Goal: Information Seeking & Learning: Find specific fact

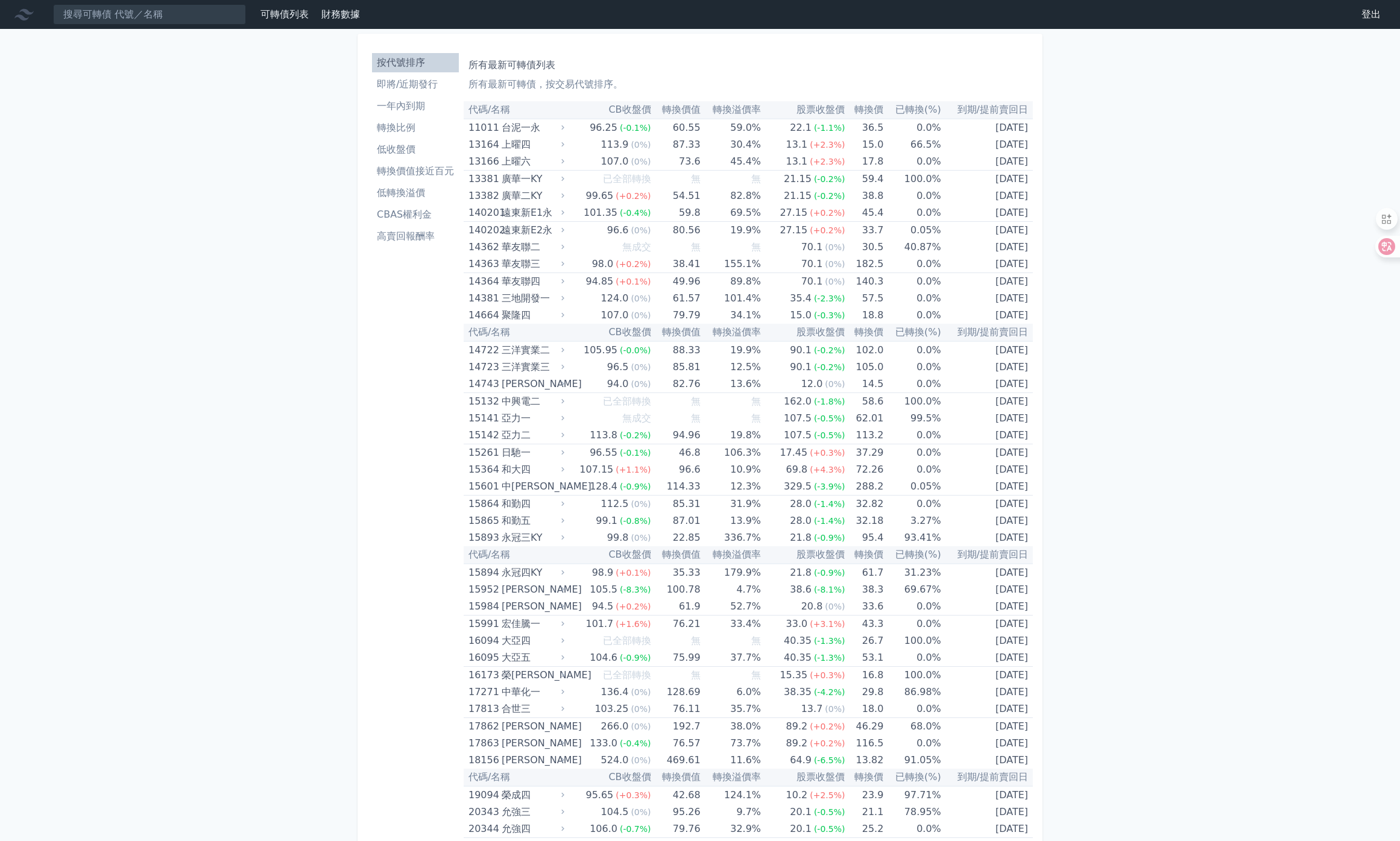
click at [421, 236] on li "高賣回報酬率" at bounding box center [415, 236] width 87 height 15
click at [415, 241] on li "高賣回報酬率" at bounding box center [415, 236] width 87 height 15
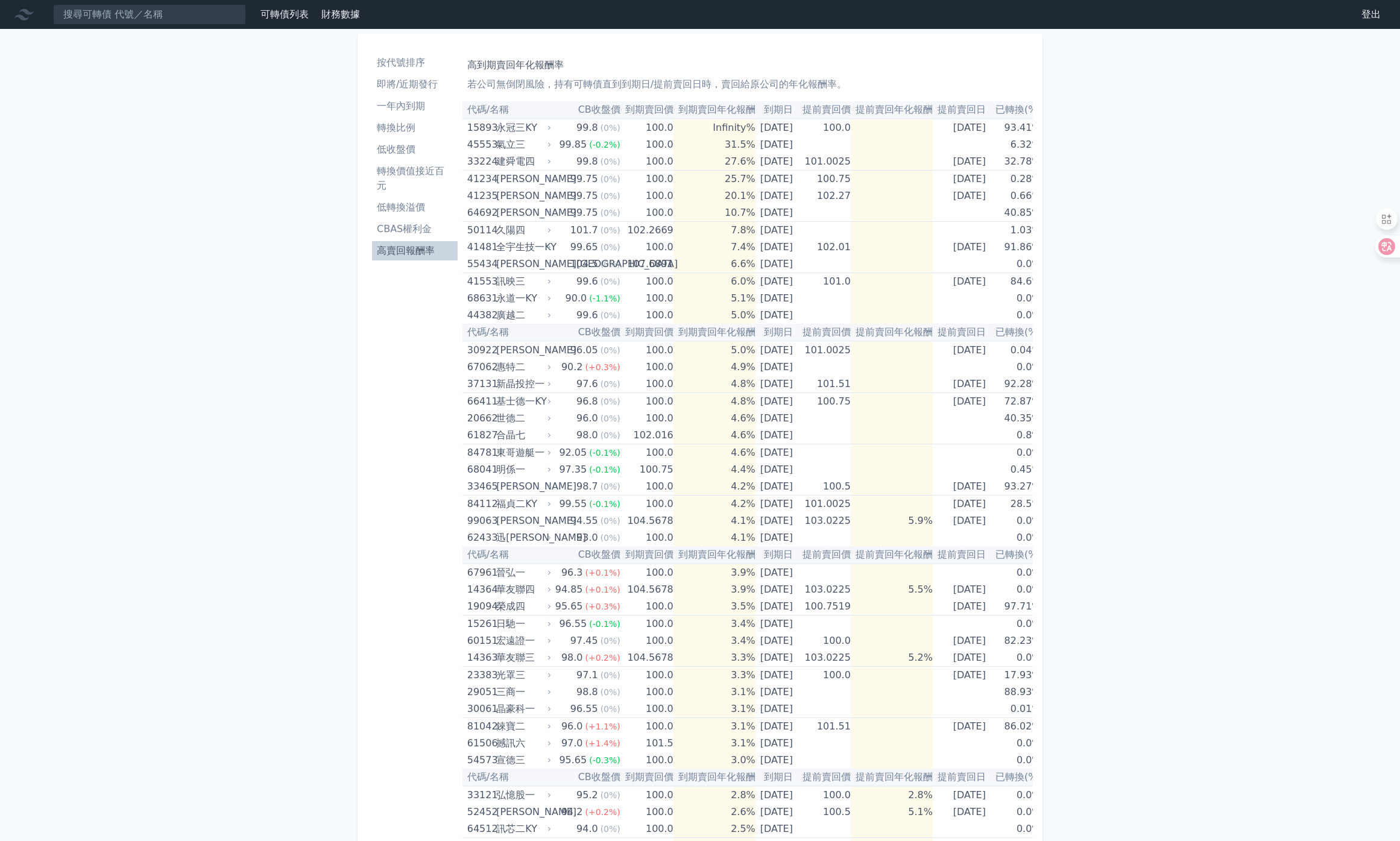
click at [397, 252] on li "高賣回報酬率" at bounding box center [414, 251] width 85 height 15
click at [425, 177] on li "轉換價值接近百元" at bounding box center [414, 178] width 85 height 29
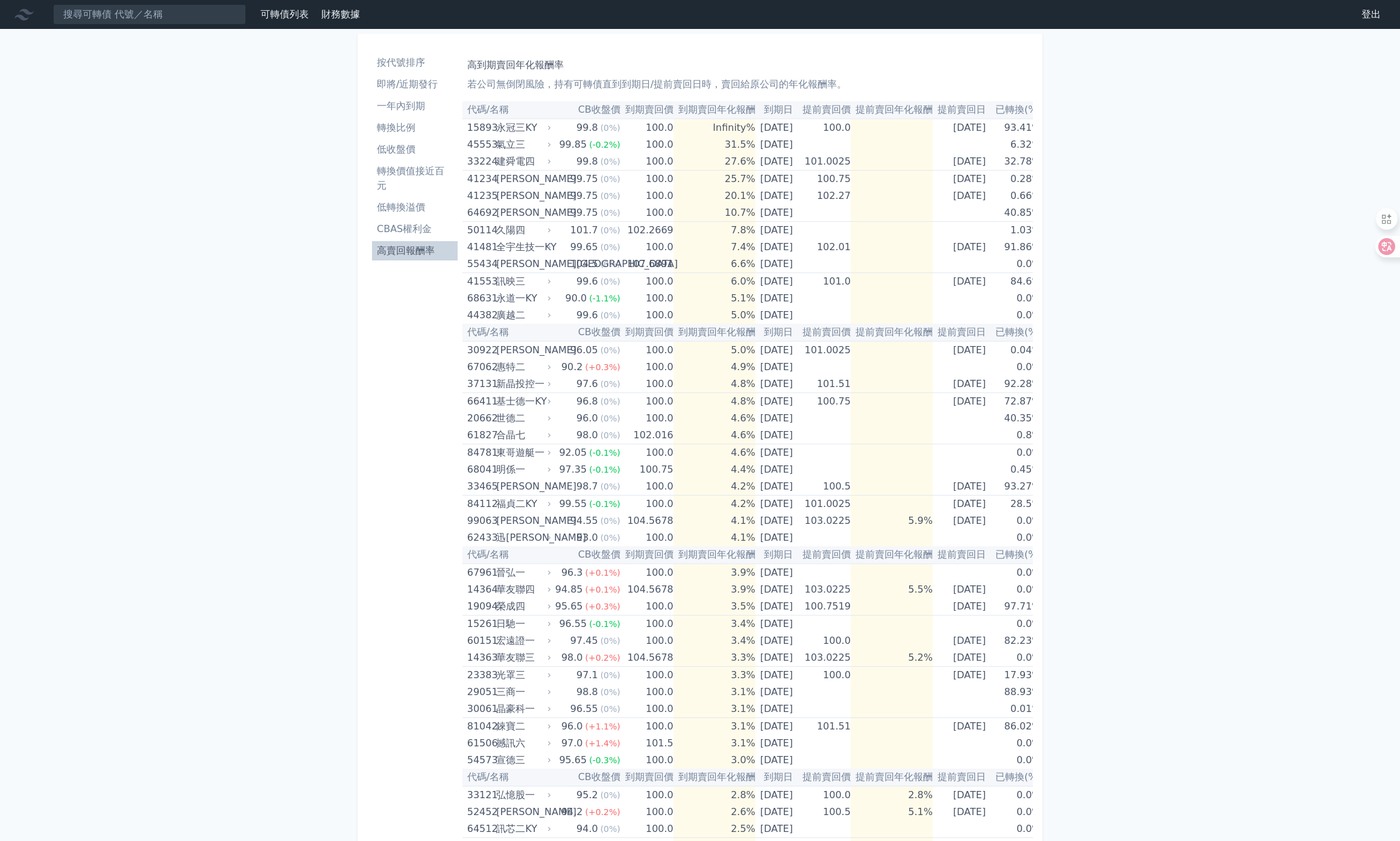
click at [425, 177] on li "轉換價值接近百元" at bounding box center [414, 178] width 85 height 29
click at [425, 175] on li "轉換價值接近百元" at bounding box center [414, 178] width 85 height 29
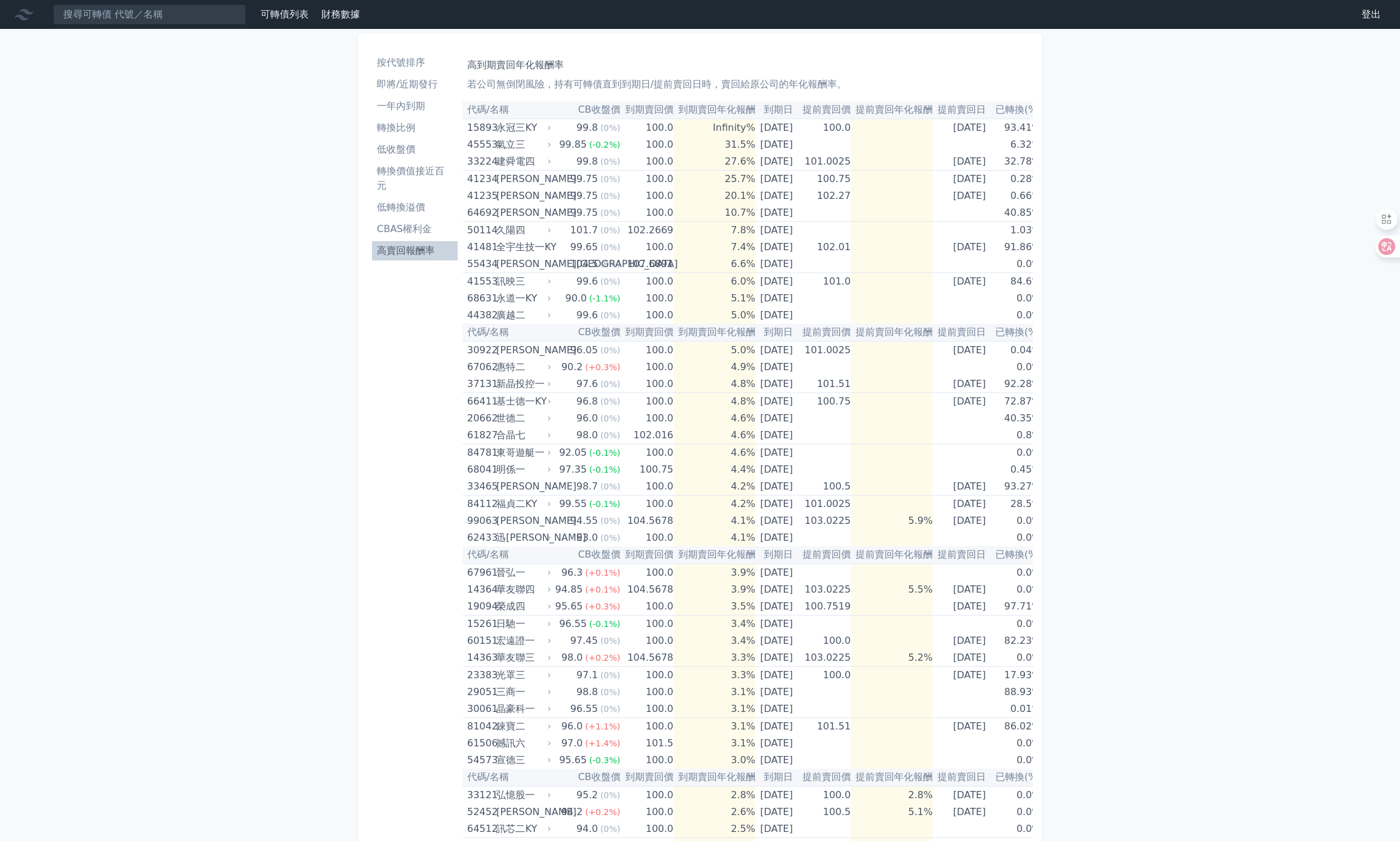
click at [425, 175] on li "轉換價值接近百元" at bounding box center [414, 178] width 85 height 29
click at [400, 182] on li "轉換價值接近百元" at bounding box center [414, 178] width 85 height 29
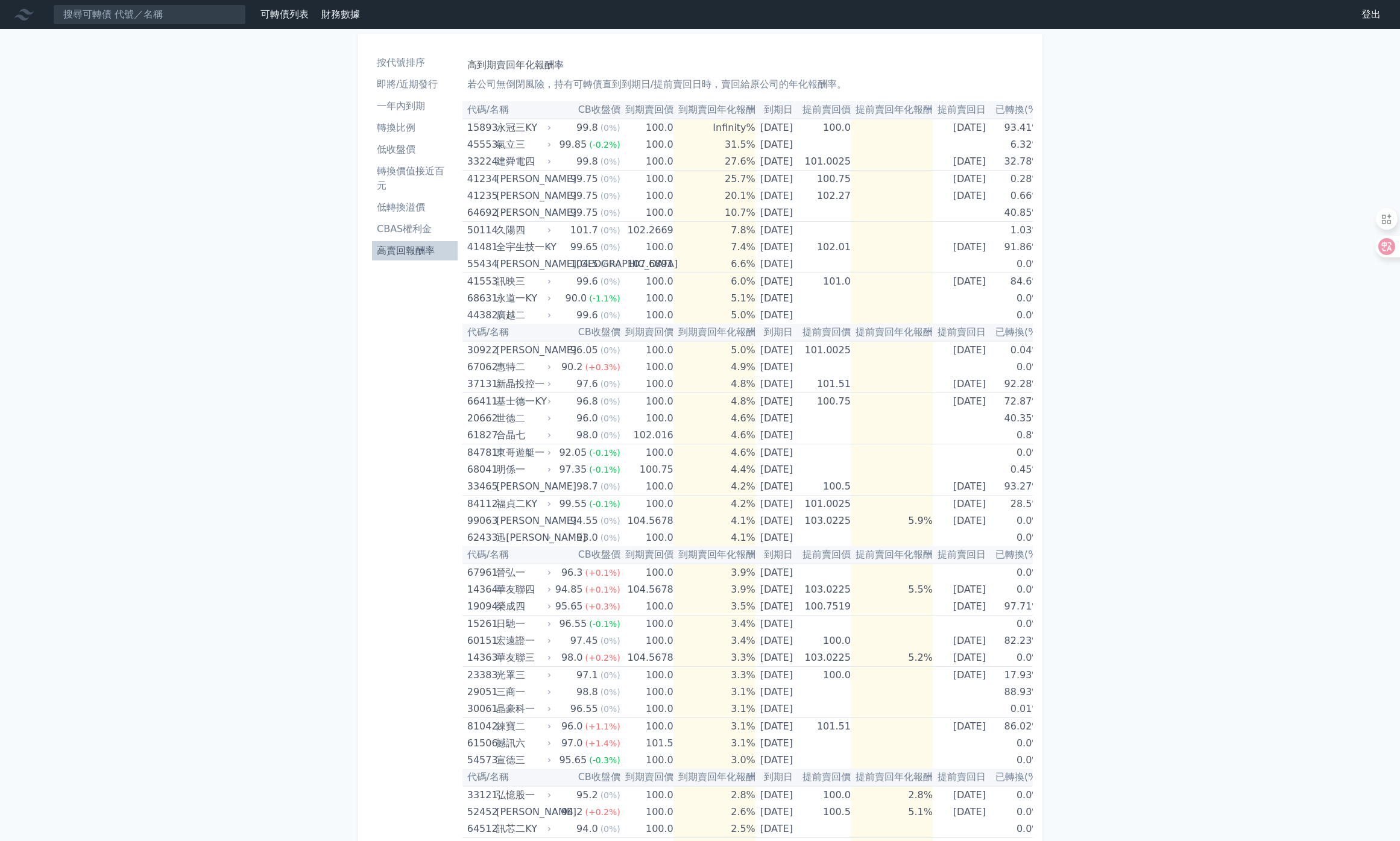
click at [400, 182] on li "轉換價值接近百元" at bounding box center [414, 178] width 85 height 29
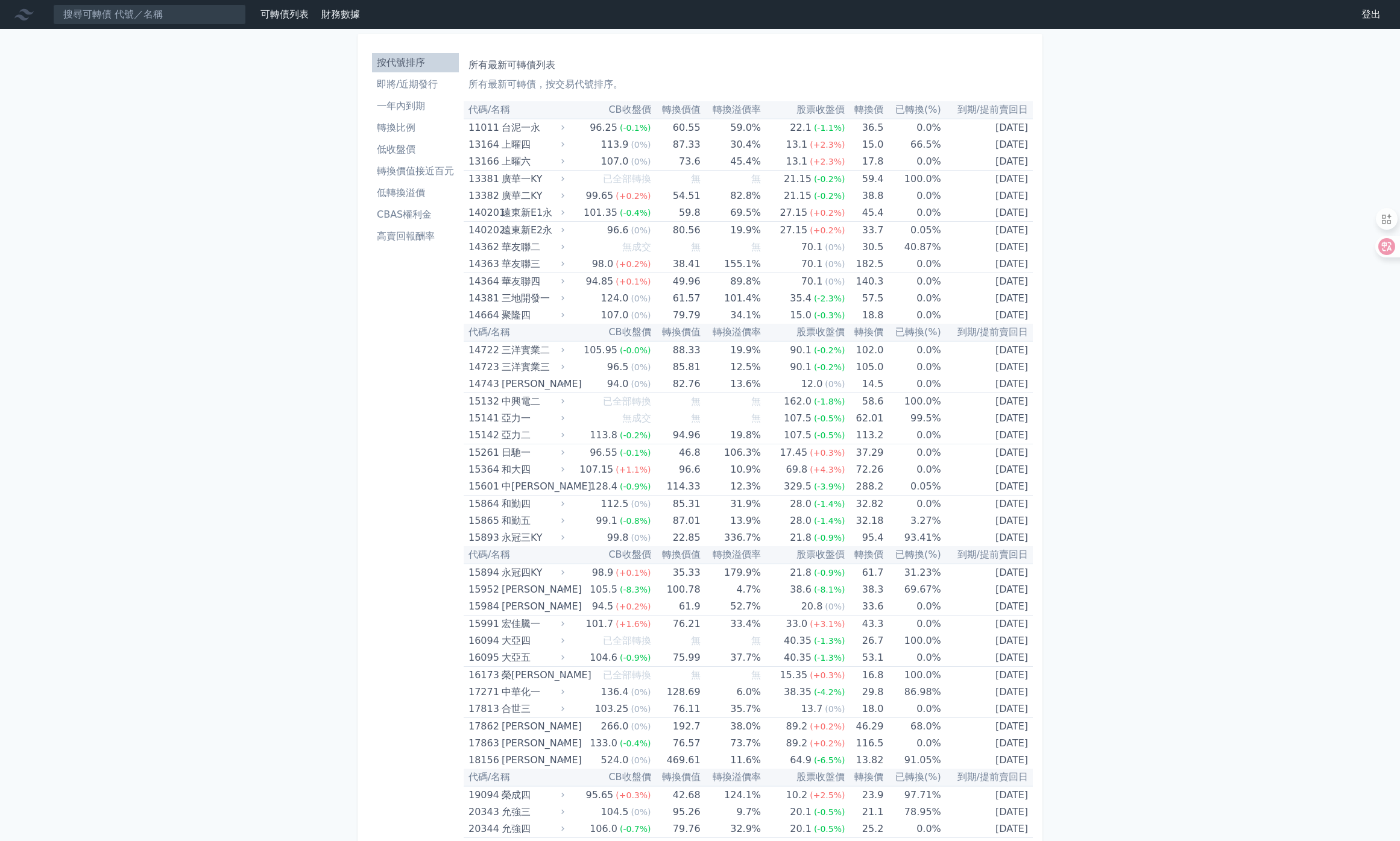
click at [425, 233] on li "高賣回報酬率" at bounding box center [415, 236] width 87 height 15
click at [395, 241] on li "高賣回報酬率" at bounding box center [415, 236] width 87 height 15
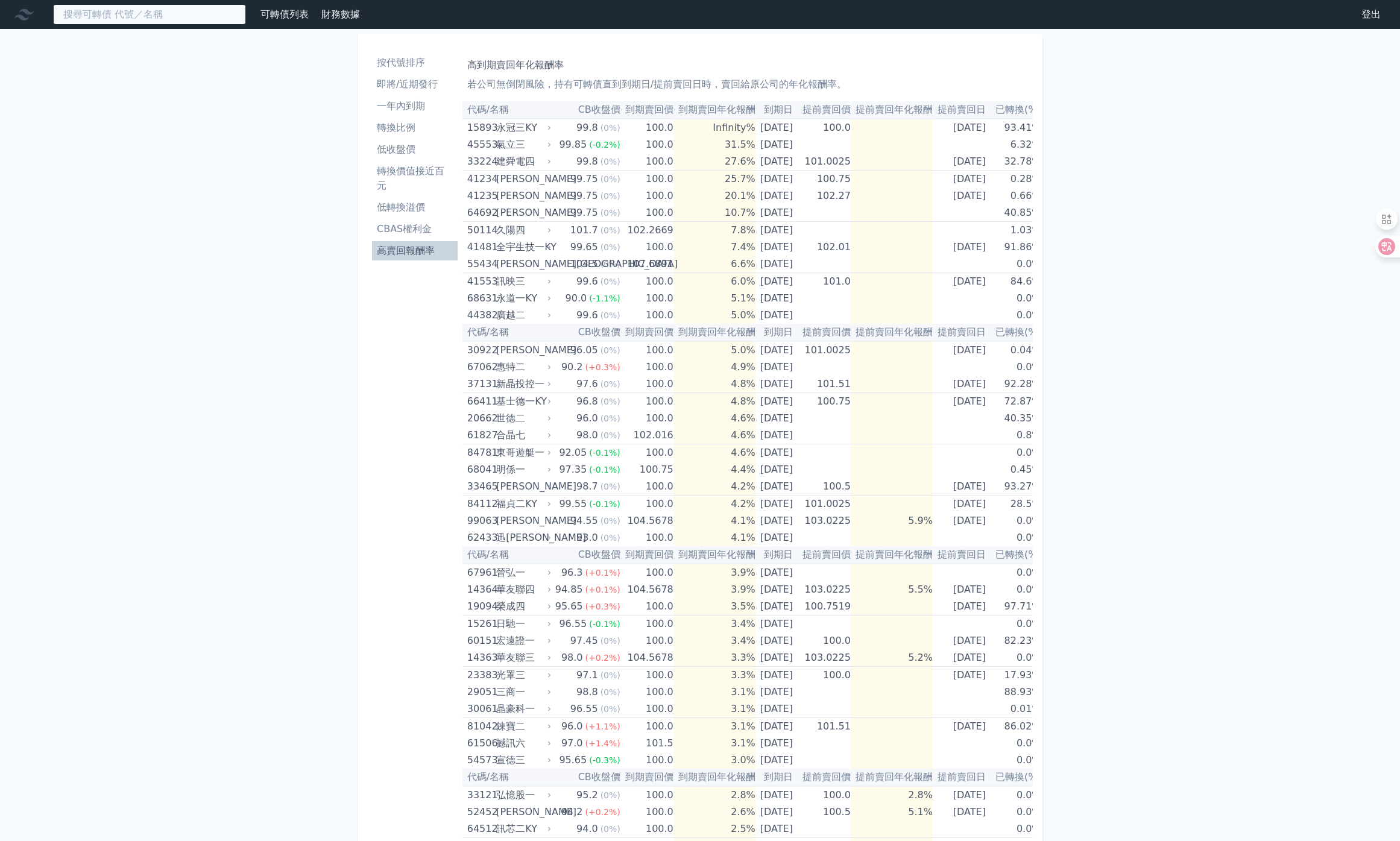
click at [82, 14] on input at bounding box center [149, 15] width 193 height 20
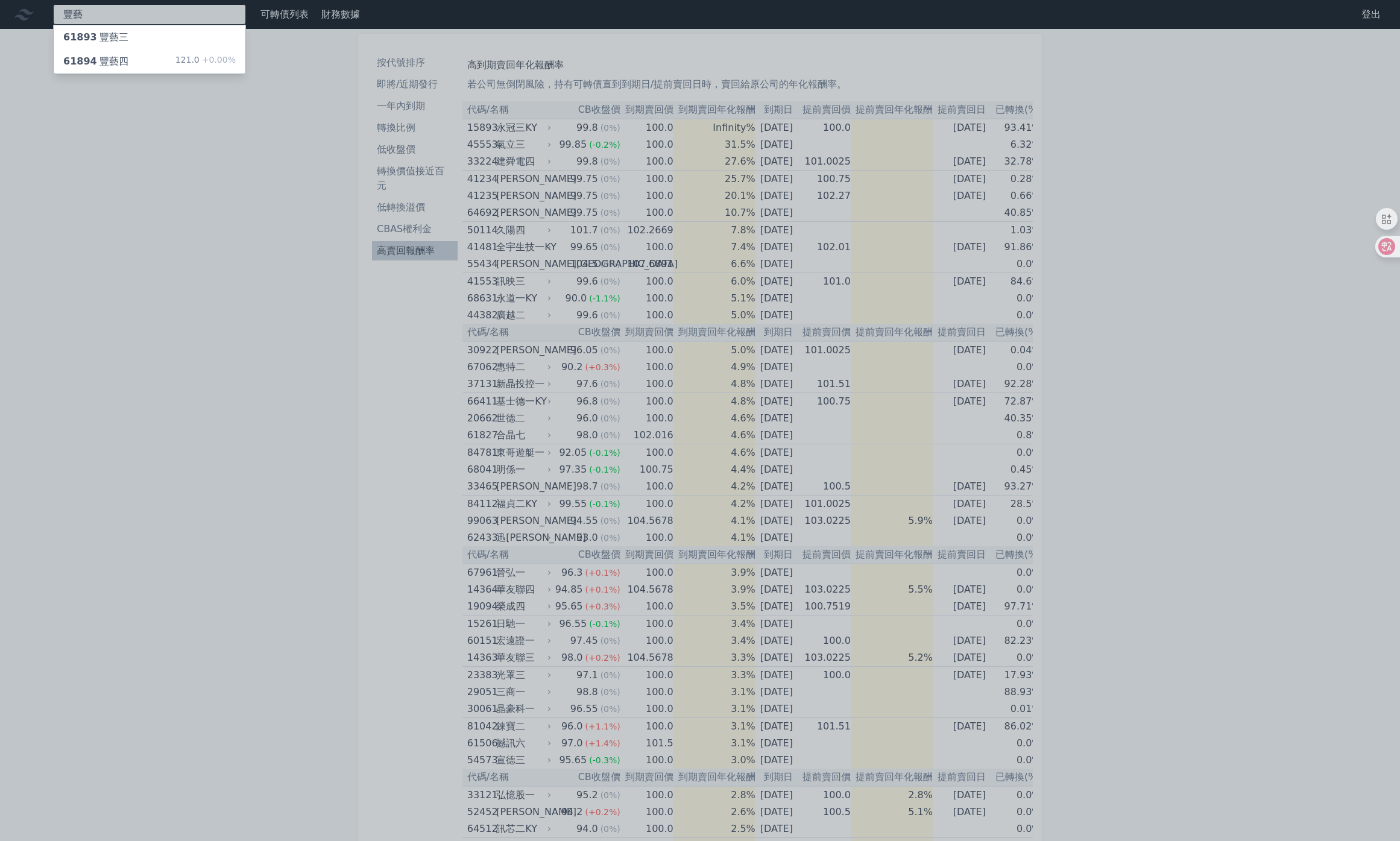
type input "豐藝"
click at [109, 69] on div "61894 豐藝四" at bounding box center [95, 62] width 65 height 15
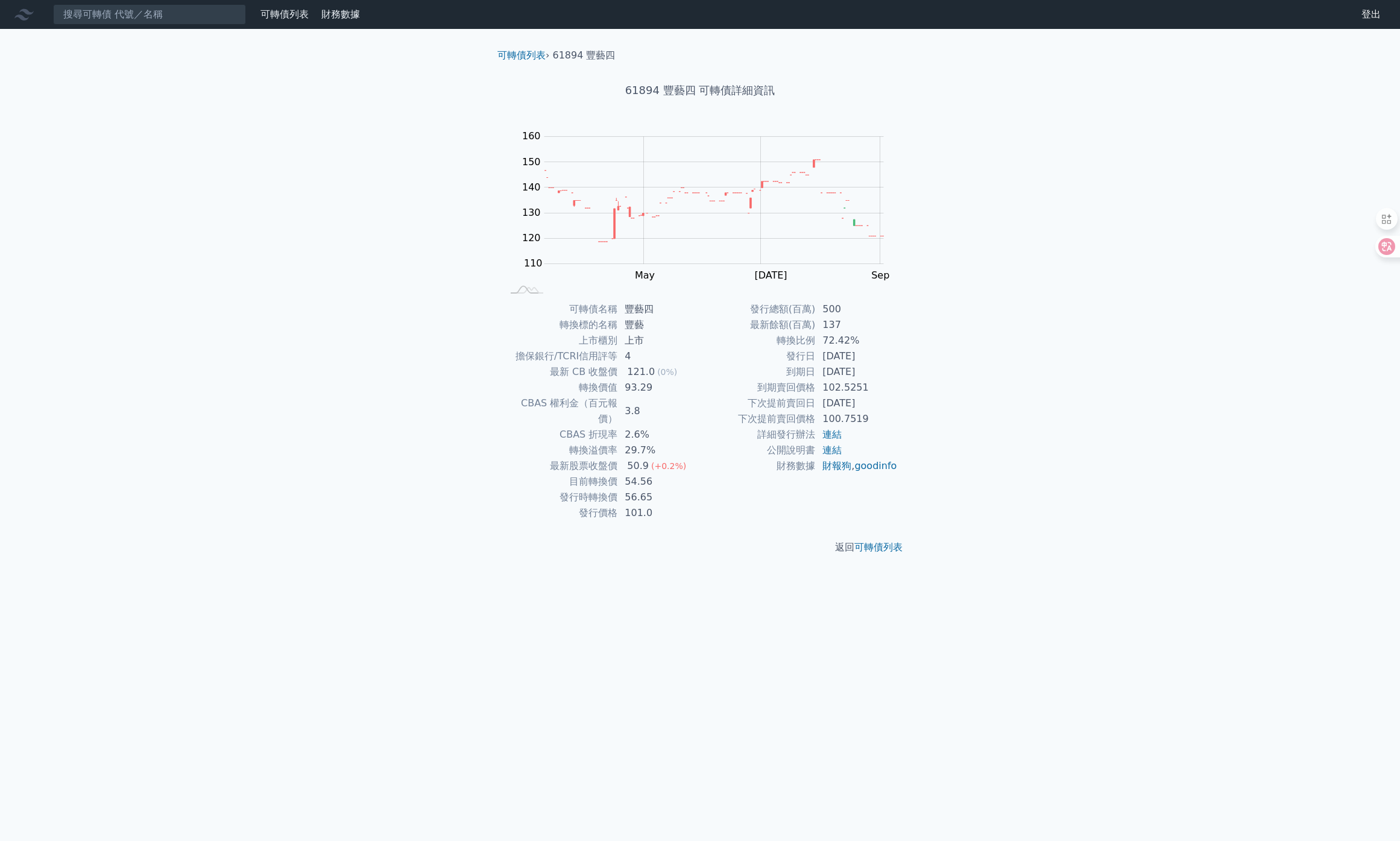
drag, startPoint x: 826, startPoint y: 371, endPoint x: 884, endPoint y: 370, distance: 58.0
click at [884, 370] on td "[DATE]" at bounding box center [856, 371] width 82 height 16
click at [831, 335] on td "72.42%" at bounding box center [856, 340] width 82 height 16
